Goal: Task Accomplishment & Management: Manage account settings

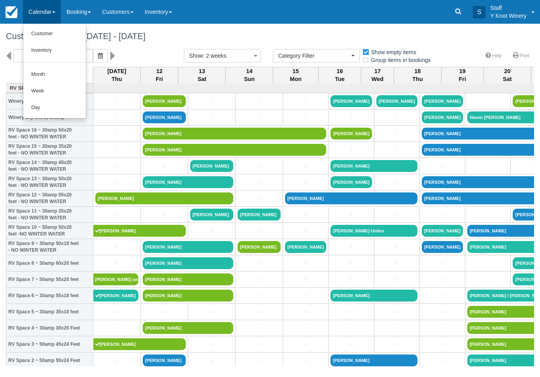
select select
click at [38, 36] on link "Customer" at bounding box center [54, 34] width 62 height 17
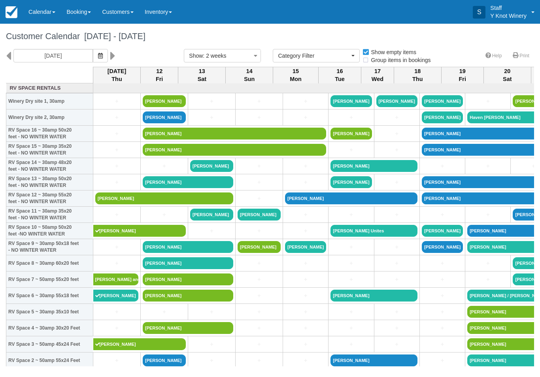
select select
click at [115, 204] on link "[PERSON_NAME]" at bounding box center [164, 199] width 138 height 12
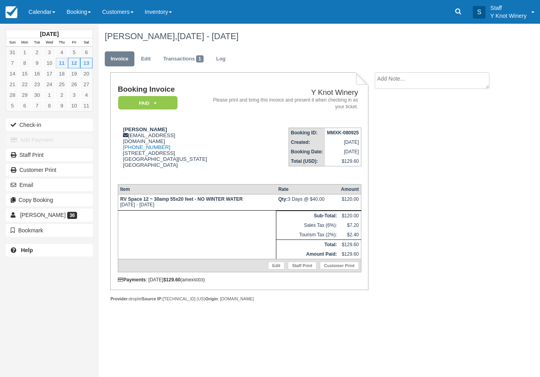
click at [32, 122] on button "Check-in" at bounding box center [49, 125] width 87 height 13
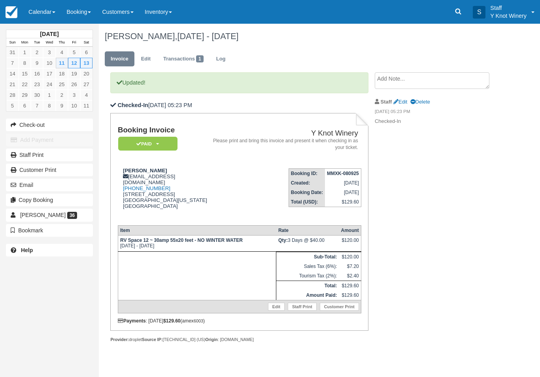
click at [40, 10] on link "Calendar" at bounding box center [42, 12] width 38 height 24
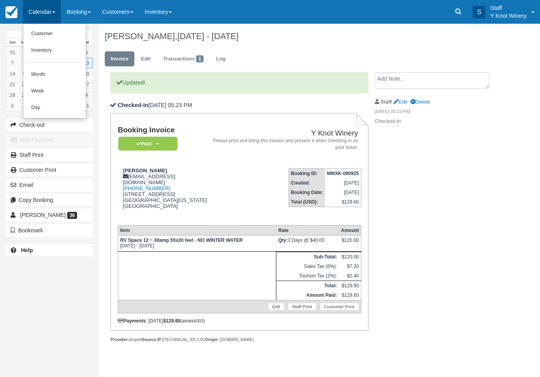
click at [40, 35] on link "Customer" at bounding box center [54, 34] width 62 height 17
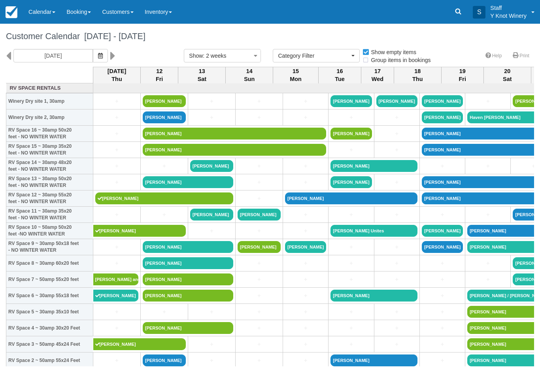
select select
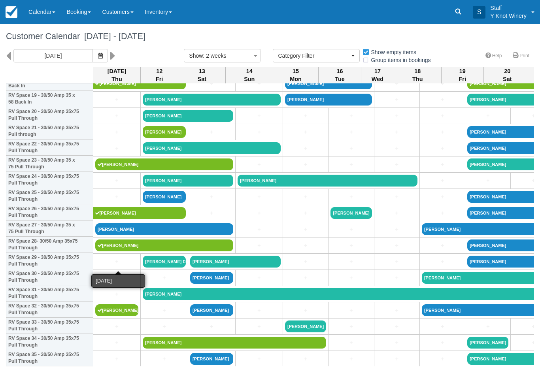
scroll to position [325, 0]
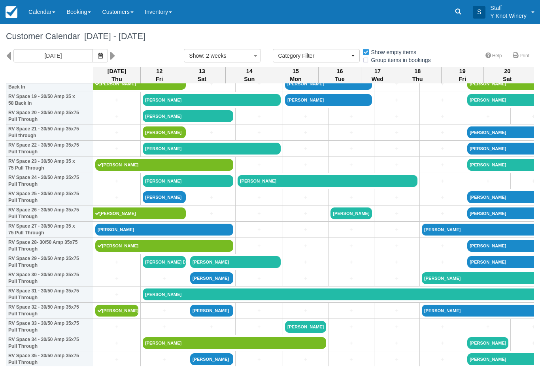
click at [98, 56] on icon "button" at bounding box center [100, 56] width 5 height 6
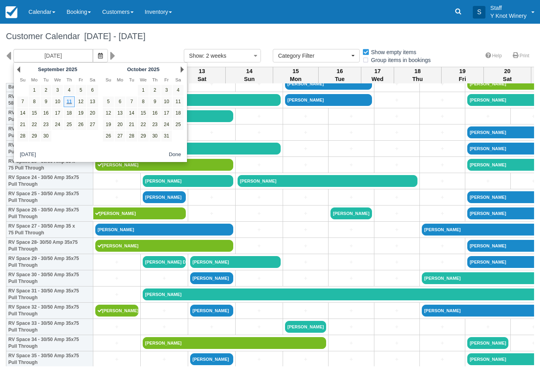
click at [98, 56] on icon "button" at bounding box center [100, 56] width 5 height 6
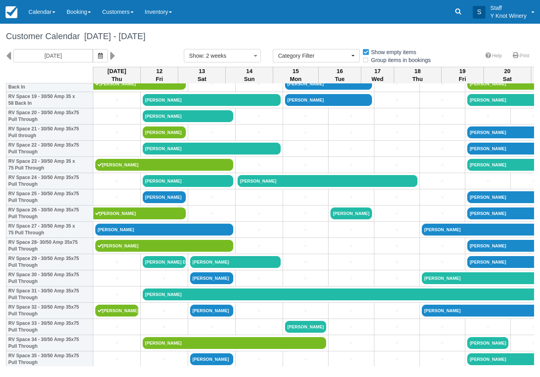
click at [98, 55] on icon "button" at bounding box center [100, 56] width 5 height 6
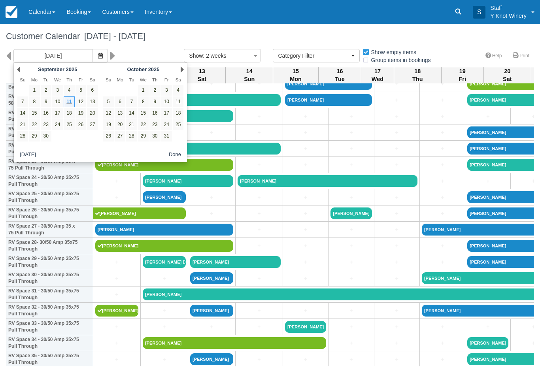
click at [58, 98] on link "10" at bounding box center [57, 101] width 11 height 11
type input "09/10/25"
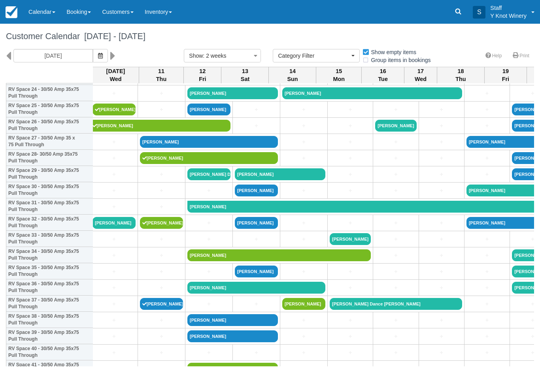
scroll to position [415, 0]
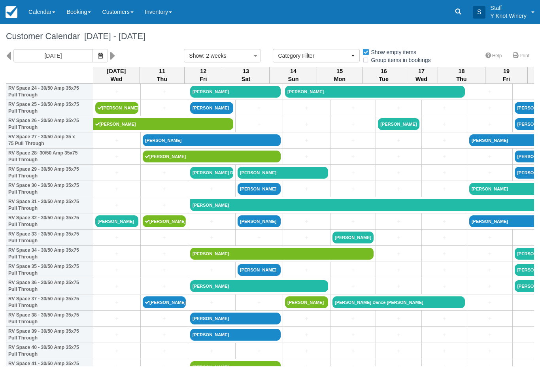
click at [108, 227] on link "[PERSON_NAME]" at bounding box center [116, 221] width 43 height 12
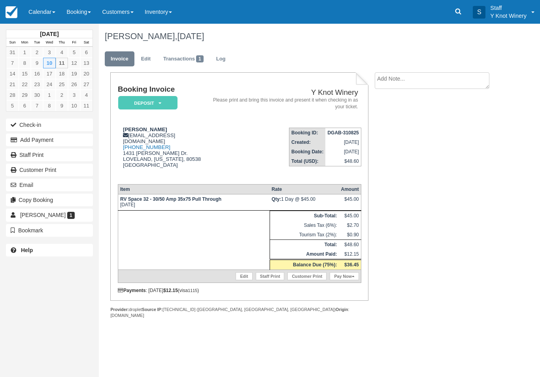
click at [141, 57] on link "Edit" at bounding box center [145, 58] width 21 height 15
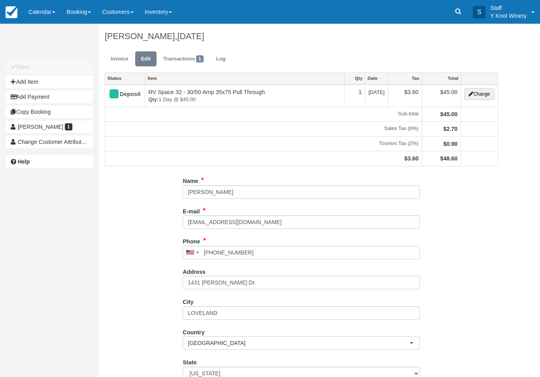
click at [475, 97] on button "Change" at bounding box center [479, 94] width 30 height 12
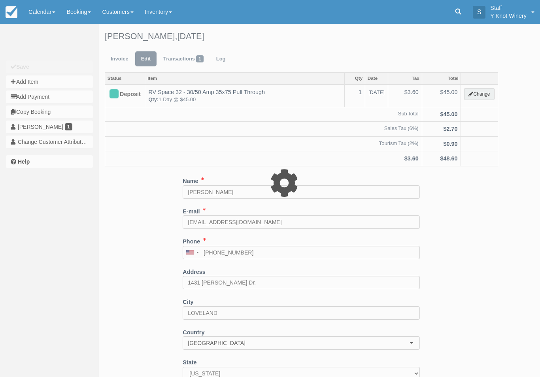
type input "45.00"
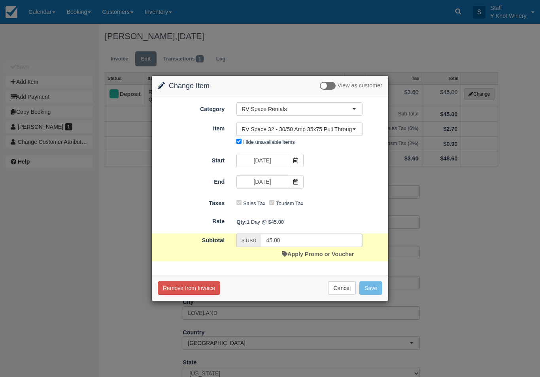
click at [264, 130] on span "RV Space 32 - 30/50 Amp 35x75 Pull Through" at bounding box center [297, 129] width 111 height 8
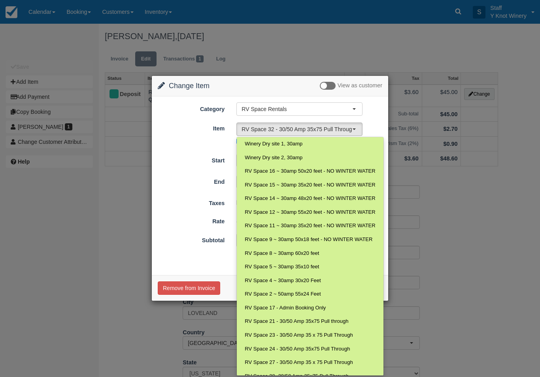
click at [174, 135] on div at bounding box center [269, 189] width 237 height 226
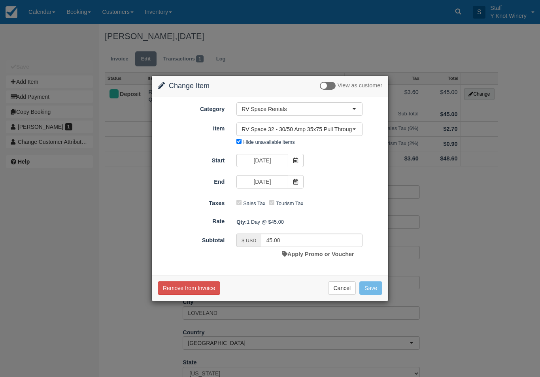
click at [293, 161] on icon at bounding box center [296, 161] width 6 height 6
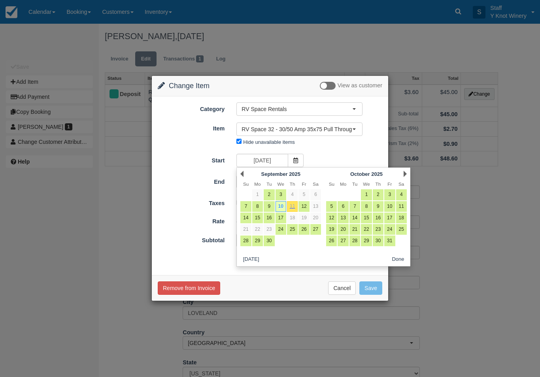
click at [293, 205] on link "11" at bounding box center [292, 206] width 11 height 11
type input "09/11/25"
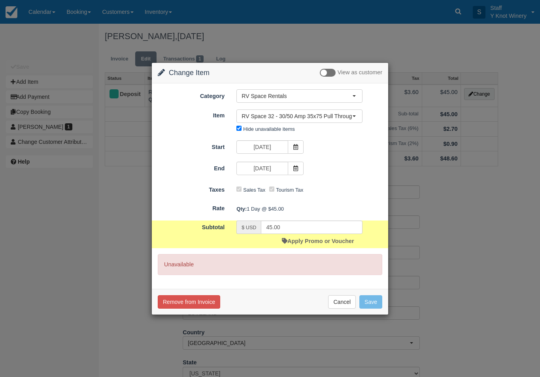
click at [297, 185] on div "Tourism Tax" at bounding box center [288, 190] width 38 height 13
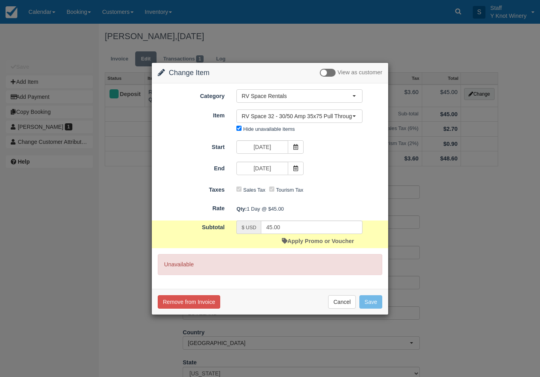
click at [267, 119] on span "RV Space 32 - 30/50 Amp 35x75 Pull Through" at bounding box center [297, 116] width 111 height 8
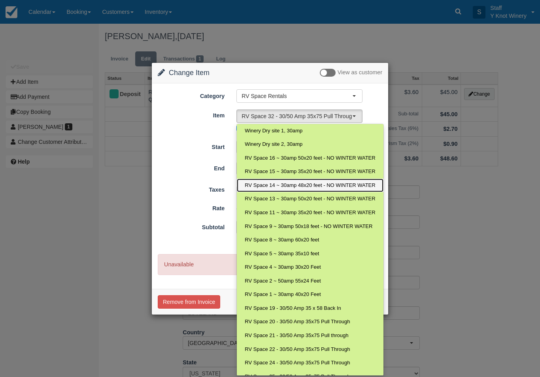
click at [279, 184] on span "RV Space 14 ~ 30amp 48x20 feet - NO WINTER WATER" at bounding box center [310, 186] width 130 height 8
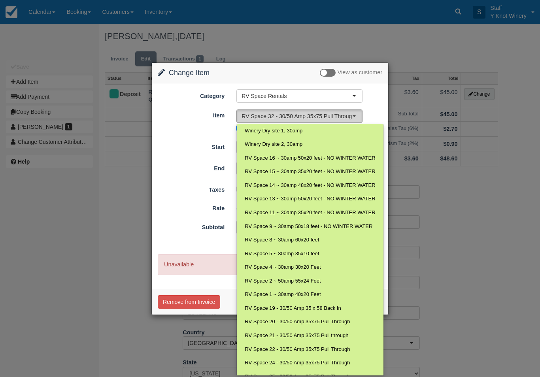
select select "26"
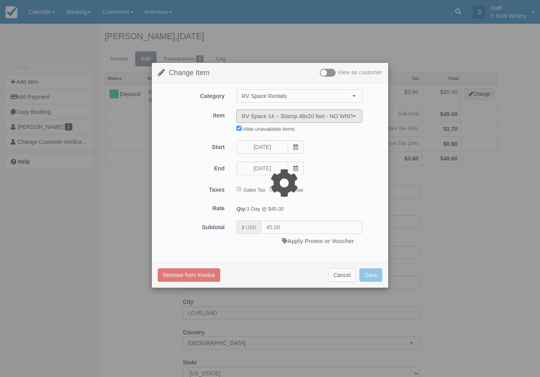
type input "40.00"
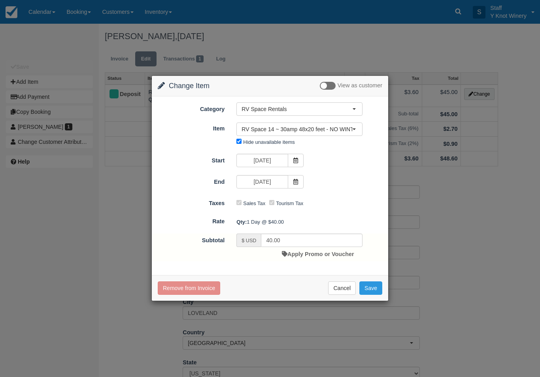
click at [377, 291] on button "Save" at bounding box center [370, 287] width 23 height 13
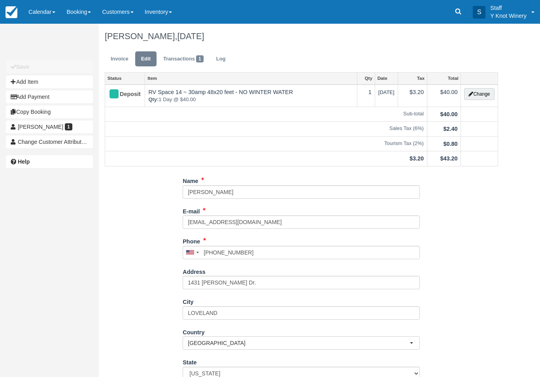
click at [119, 59] on link "Invoice" at bounding box center [120, 58] width 30 height 15
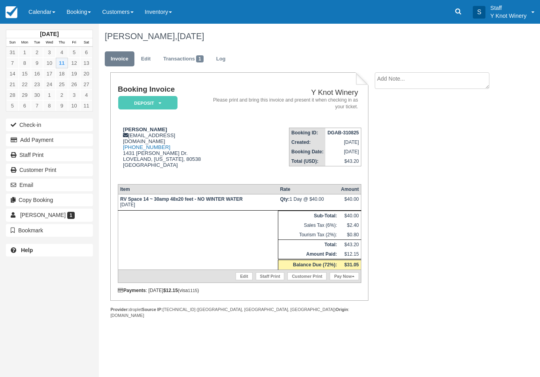
click at [337, 280] on link "Pay Now" at bounding box center [344, 276] width 29 height 8
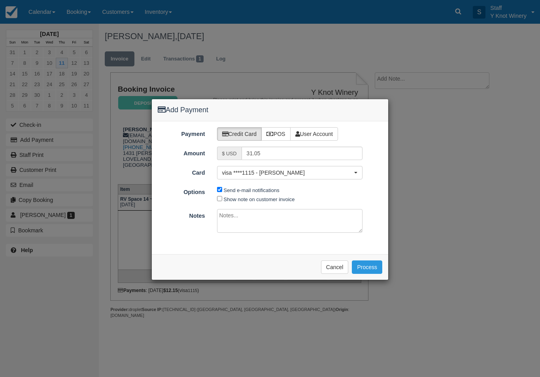
click at [358, 261] on button "Process" at bounding box center [367, 267] width 30 height 13
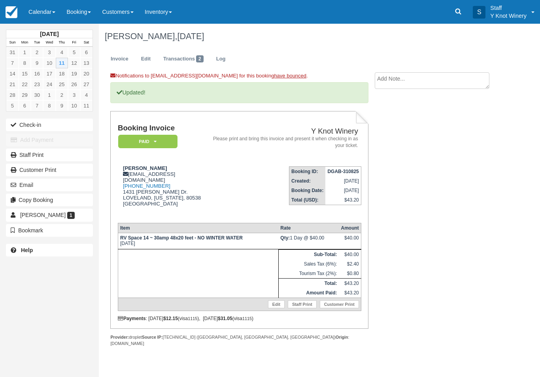
click at [31, 124] on button "Check-in" at bounding box center [49, 125] width 87 height 13
